Goal: Check status: Check status

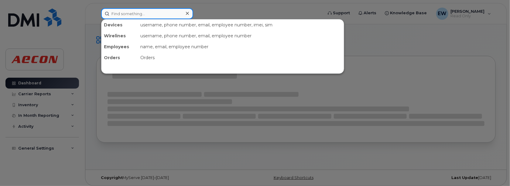
click at [136, 12] on input at bounding box center [147, 13] width 92 height 11
type input "9057069887"
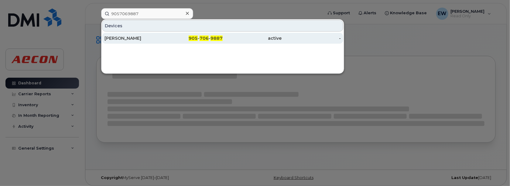
click at [211, 36] on span "9887" at bounding box center [217, 38] width 12 height 5
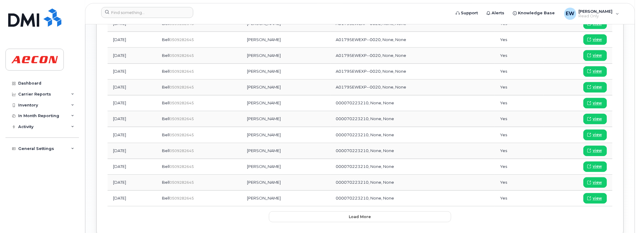
scroll to position [760, 0]
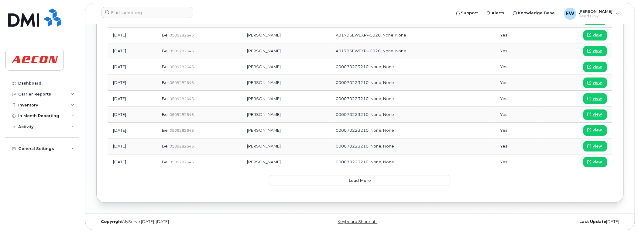
drag, startPoint x: 400, startPoint y: 233, endPoint x: 408, endPoint y: 243, distance: 13.6
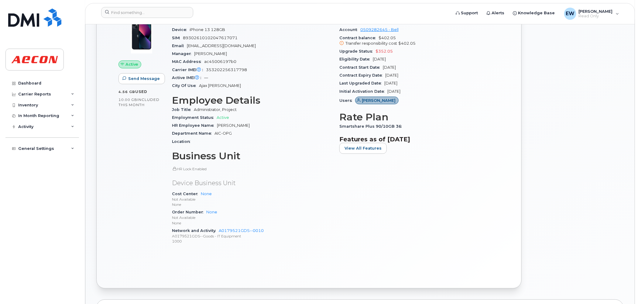
scroll to position [41, 0]
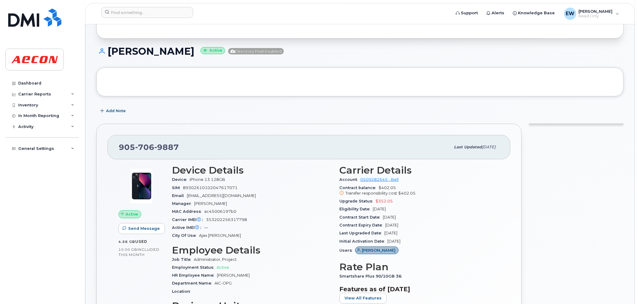
click at [376, 108] on div "Add Note" at bounding box center [360, 110] width 528 height 11
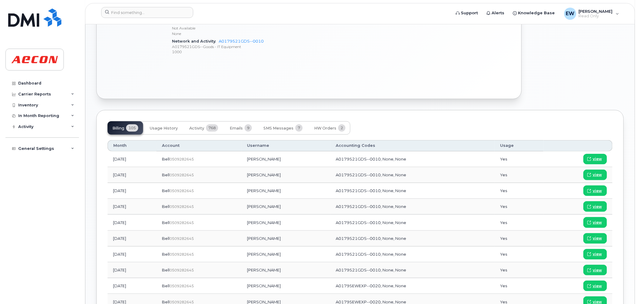
scroll to position [383, 0]
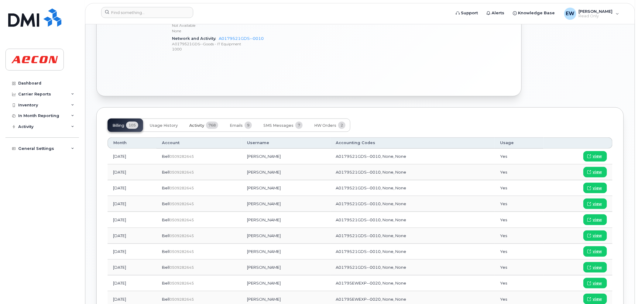
click at [198, 123] on span "Activity" at bounding box center [196, 125] width 15 height 5
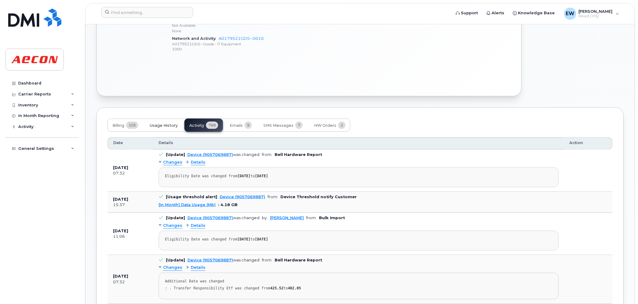
click at [155, 126] on span "Usage History" at bounding box center [164, 125] width 28 height 5
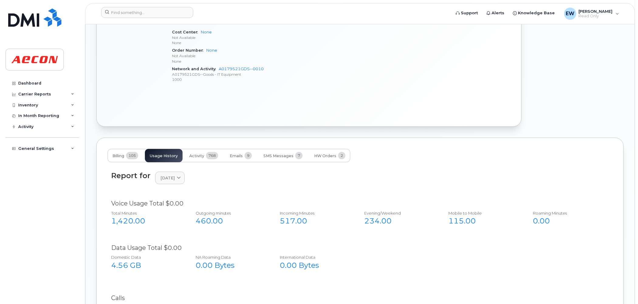
scroll to position [459, 0]
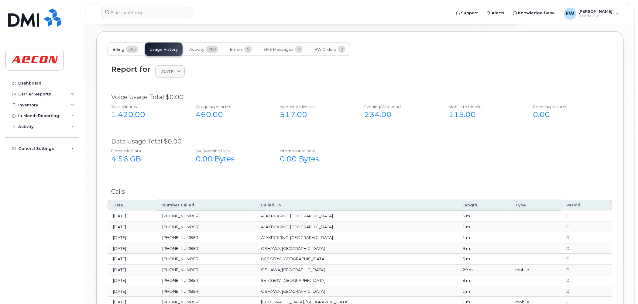
click at [119, 50] on span "Billing" at bounding box center [118, 49] width 12 height 5
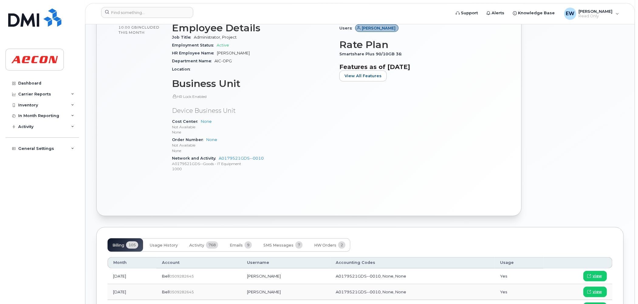
scroll to position [421, 0]
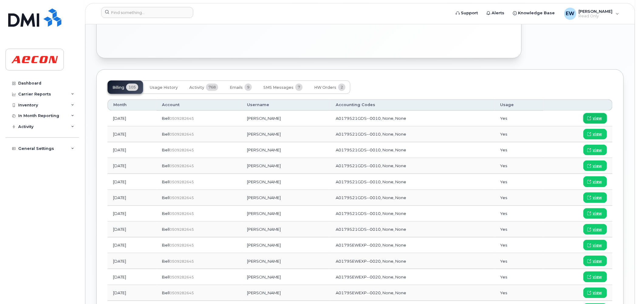
click at [601, 120] on span "view" at bounding box center [597, 117] width 9 height 5
